Goal: Find specific page/section: Find specific page/section

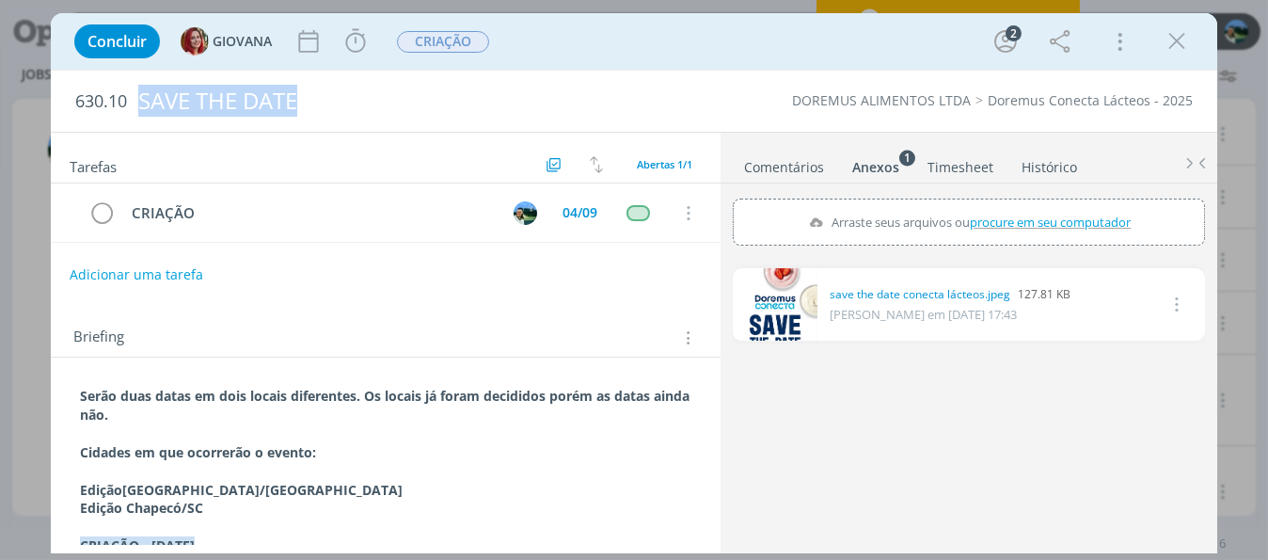
scroll to position [94, 0]
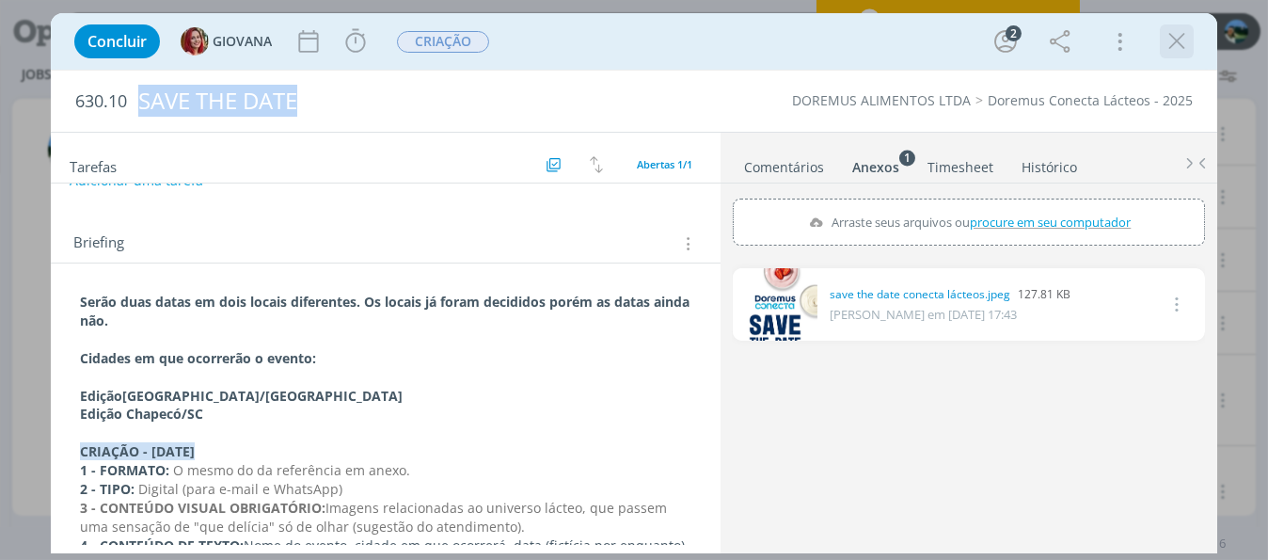
click at [1173, 46] on icon "dialog" at bounding box center [1177, 41] width 28 height 28
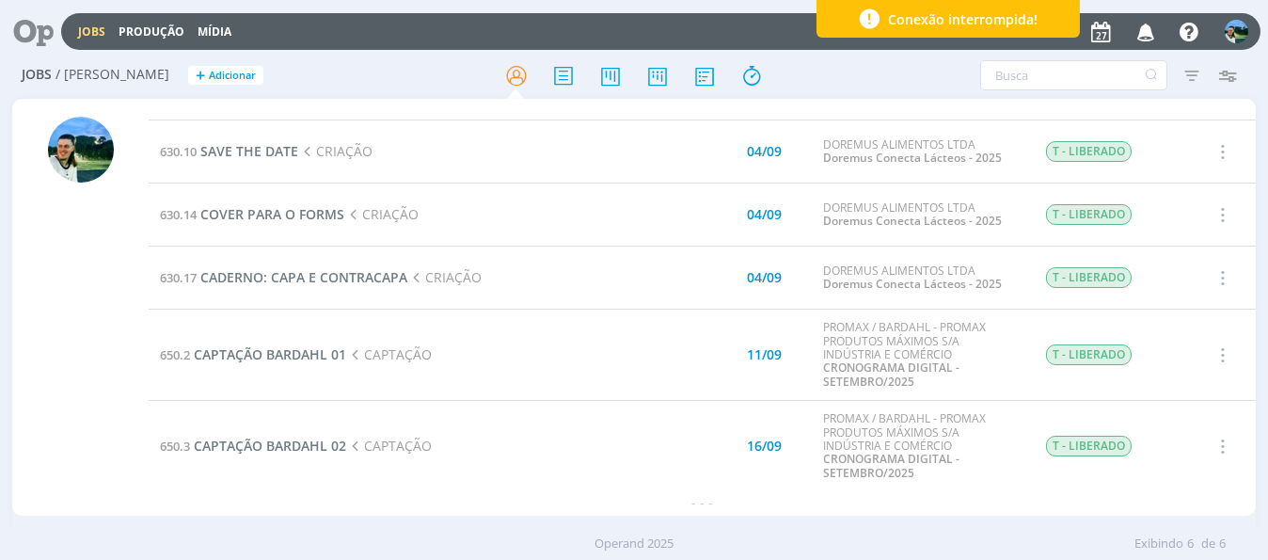
scroll to position [42, 0]
